Goal: Information Seeking & Learning: Learn about a topic

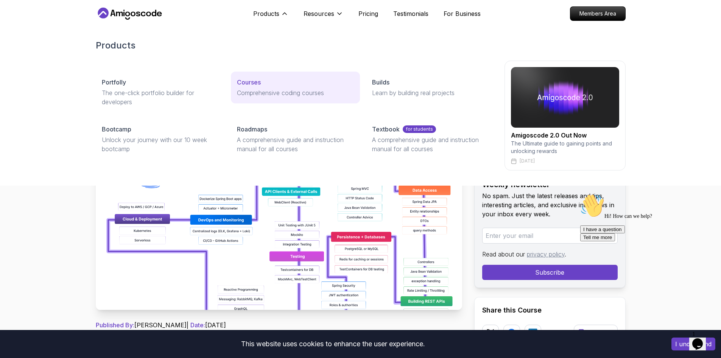
click at [249, 83] on p "Courses" at bounding box center [249, 82] width 24 height 9
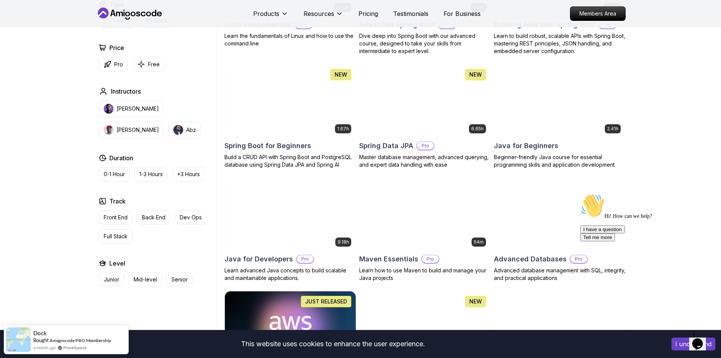
scroll to position [303, 0]
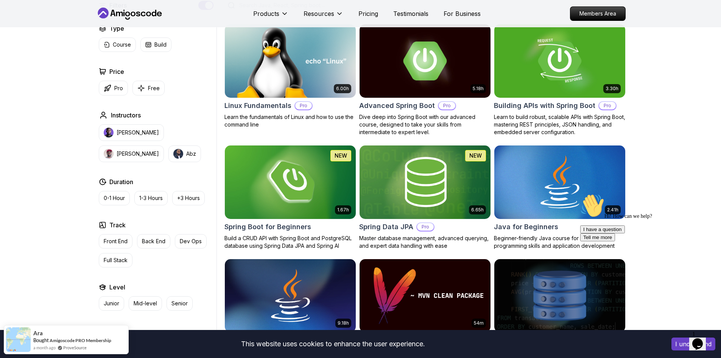
scroll to position [227, 0]
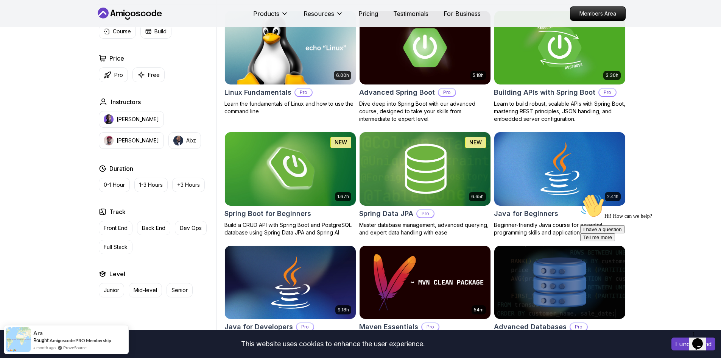
click at [122, 248] on p "Full Stack" at bounding box center [116, 247] width 24 height 8
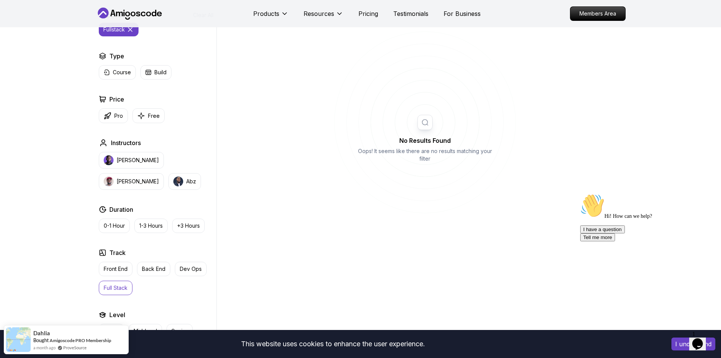
scroll to position [265, 0]
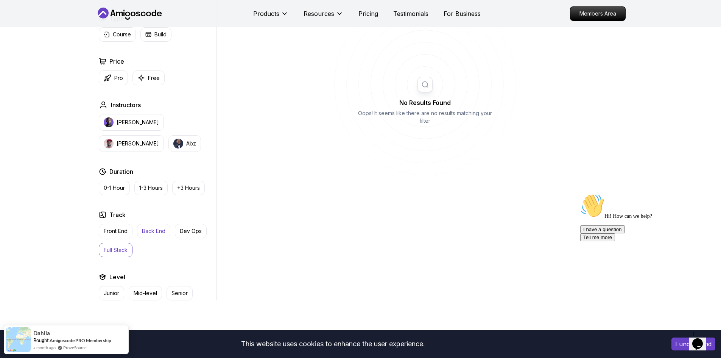
click at [147, 234] on p "Back End" at bounding box center [153, 231] width 23 height 8
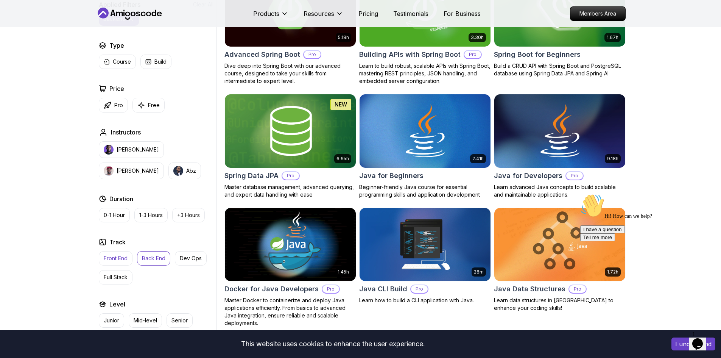
click at [125, 255] on p "Front End" at bounding box center [116, 258] width 24 height 8
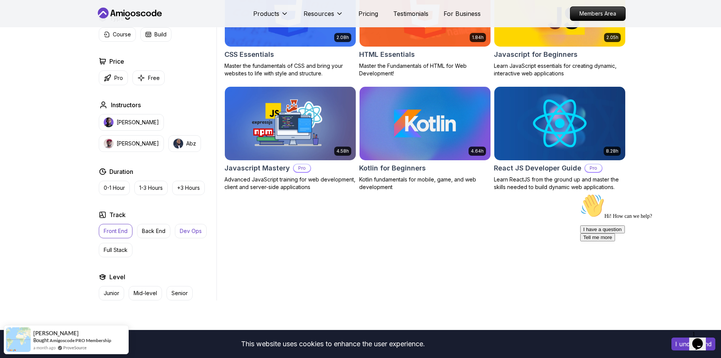
click at [200, 231] on p "Dev Ops" at bounding box center [191, 231] width 22 height 8
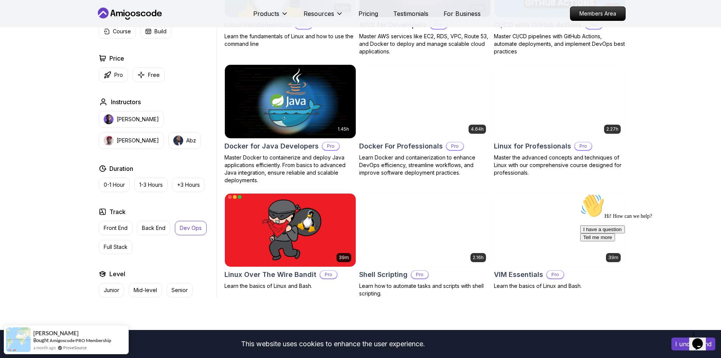
scroll to position [303, 0]
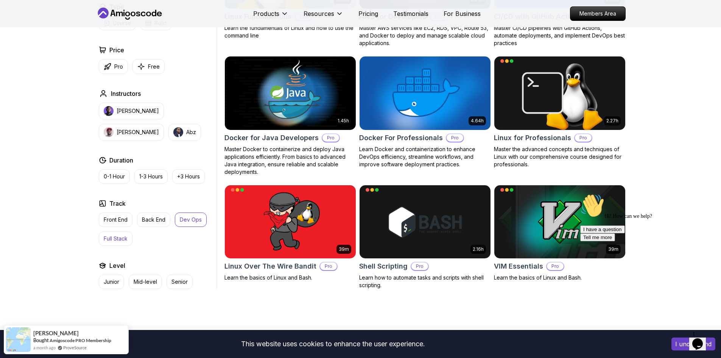
click at [117, 237] on p "Full Stack" at bounding box center [116, 239] width 24 height 8
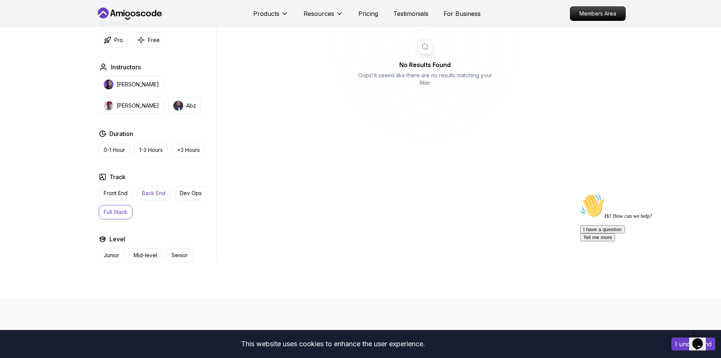
click at [151, 198] on button "Back End" at bounding box center [153, 193] width 33 height 14
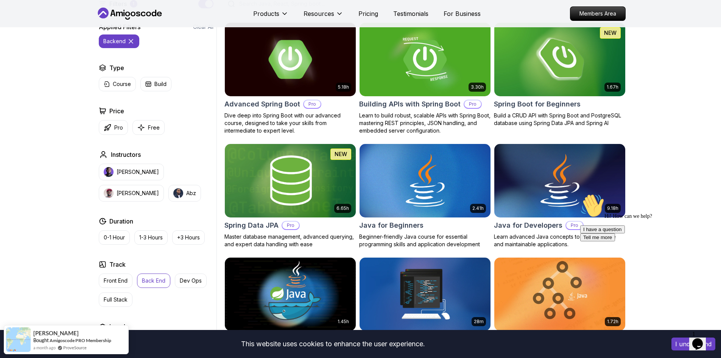
scroll to position [189, 0]
